Goal: Task Accomplishment & Management: Manage account settings

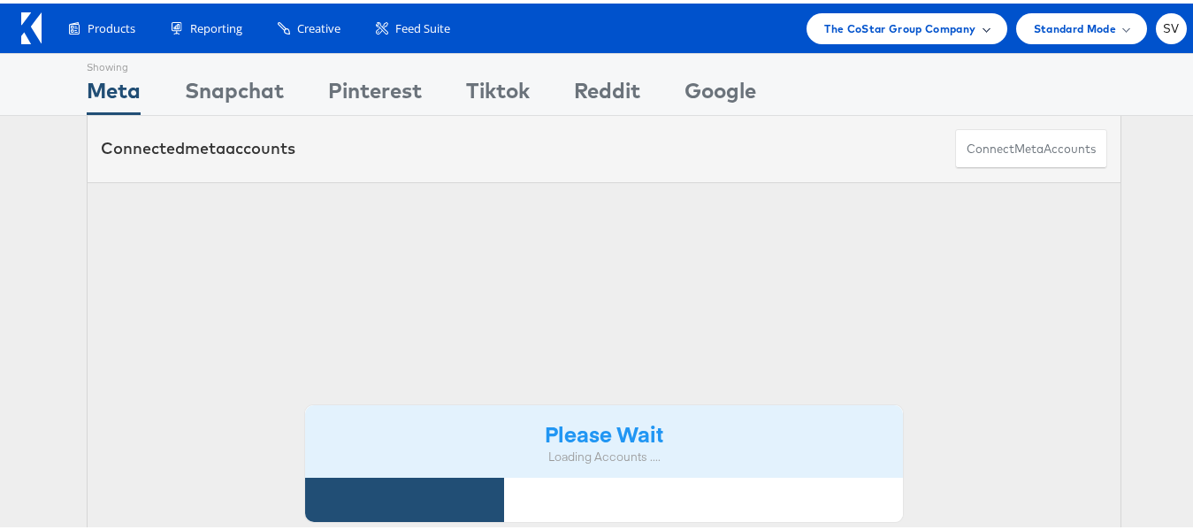
click at [887, 38] on div "The CoStar Group Company" at bounding box center [907, 25] width 200 height 31
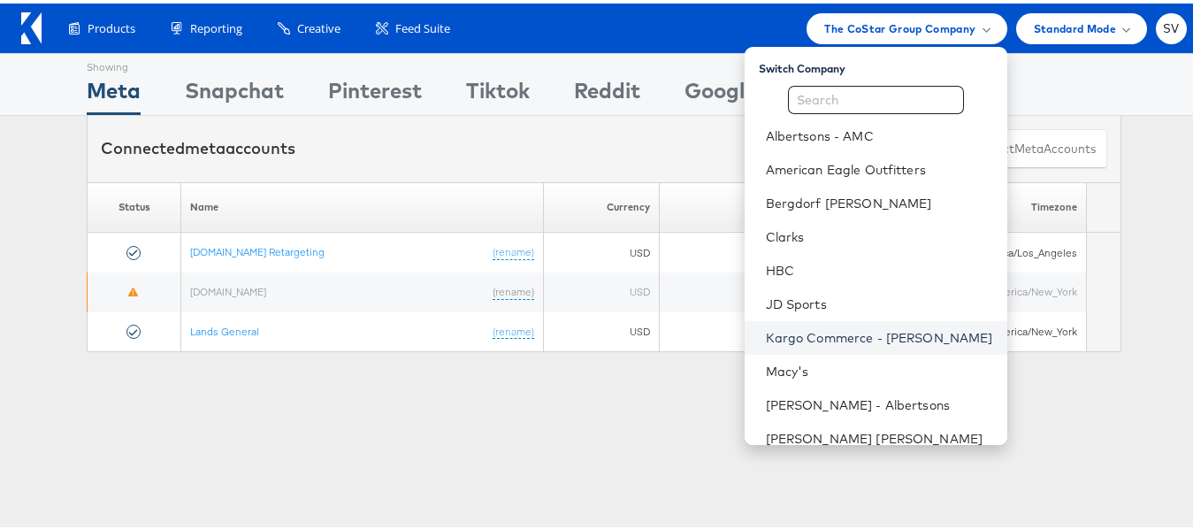
scroll to position [85, 0]
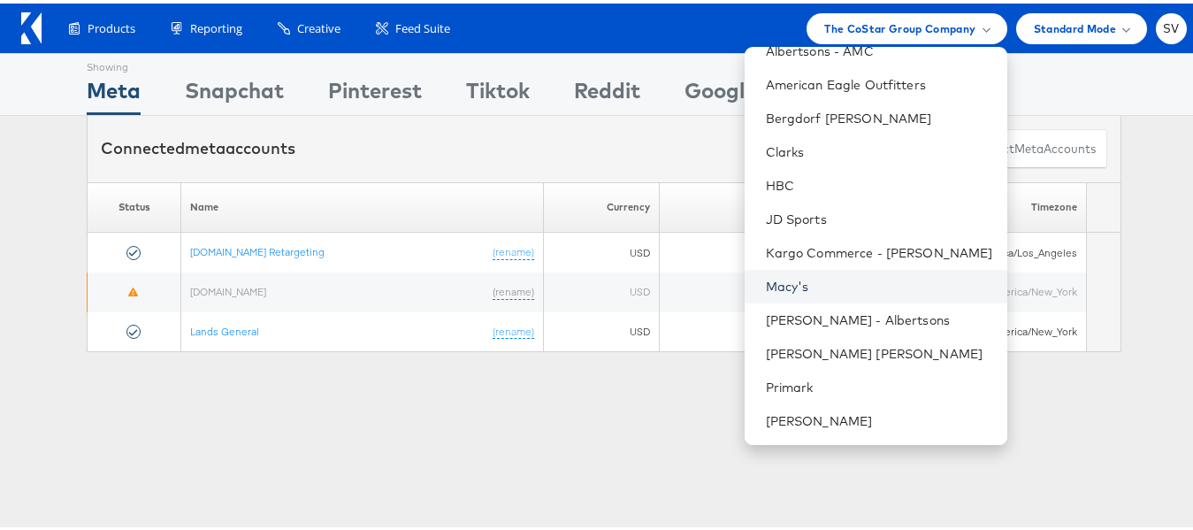
click at [776, 278] on link "Macy's" at bounding box center [879, 283] width 227 height 18
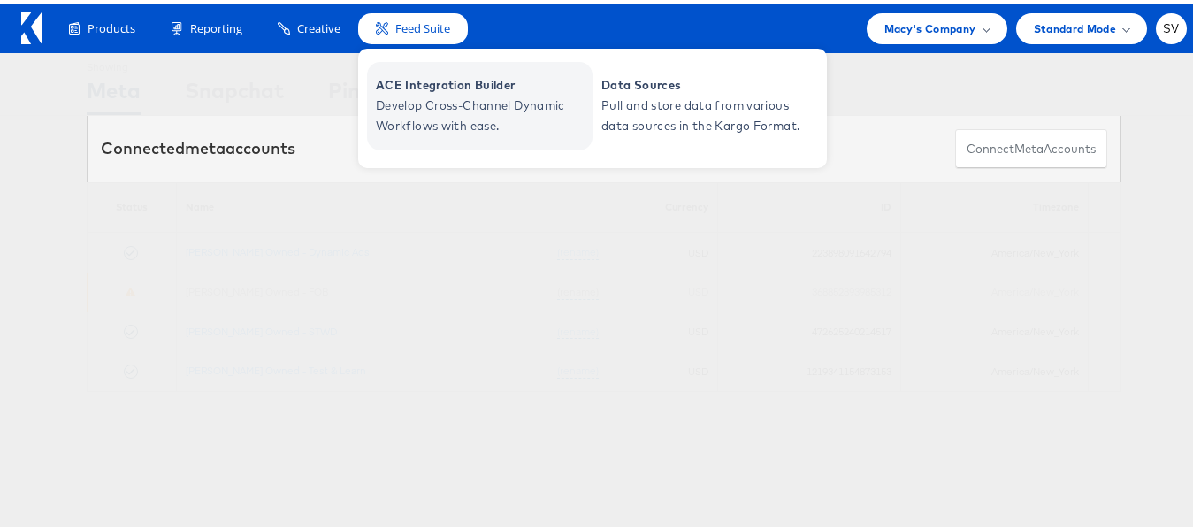
click at [471, 104] on span "Develop Cross-Channel Dynamic Workflows with ease." at bounding box center [482, 112] width 212 height 41
